Goal: Transaction & Acquisition: Obtain resource

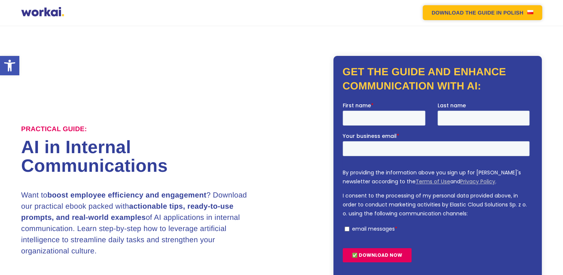
click at [531, 12] on img at bounding box center [530, 12] width 6 height 4
